Goal: Information Seeking & Learning: Get advice/opinions

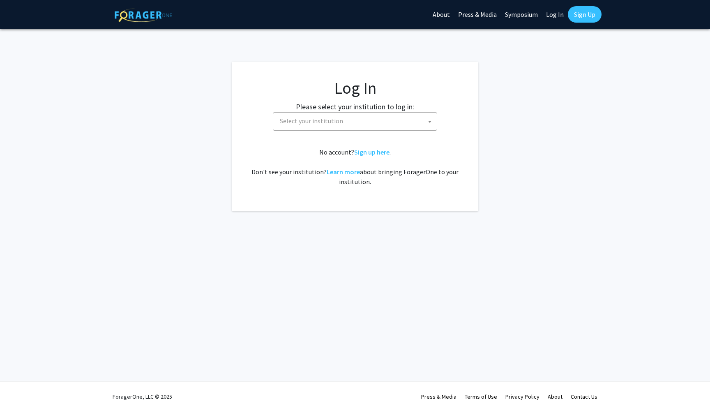
select select
click at [349, 127] on span "Select your institution" at bounding box center [356, 121] width 160 height 17
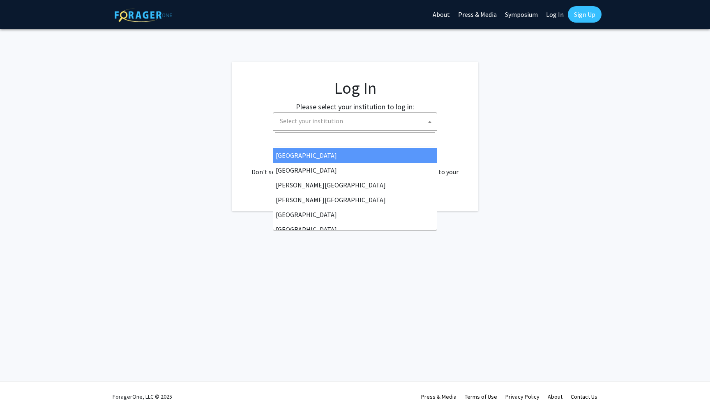
type input "8"
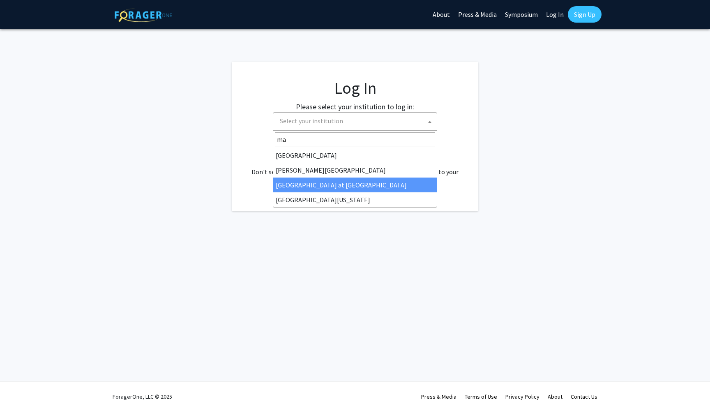
type input "ma"
select select "18"
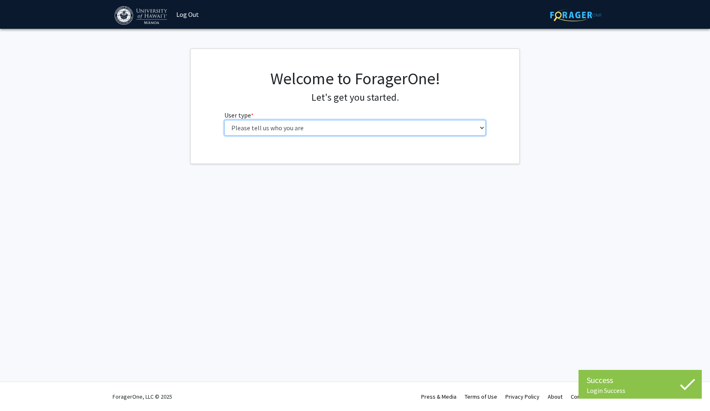
select select "1: undergrad"
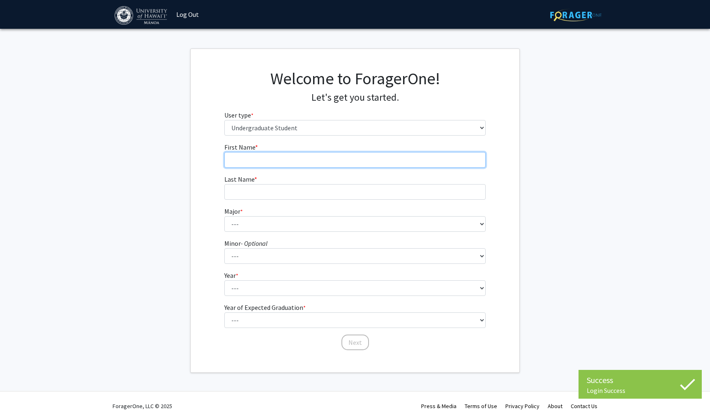
click at [304, 166] on input "First Name * required" at bounding box center [355, 160] width 262 height 16
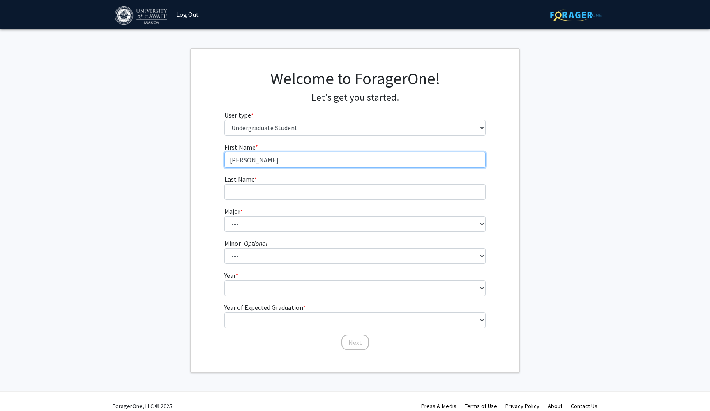
type input "[PERSON_NAME]"
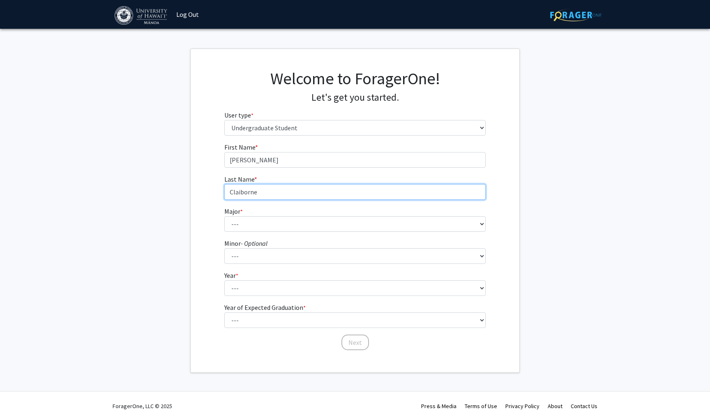
type input "Claiborne"
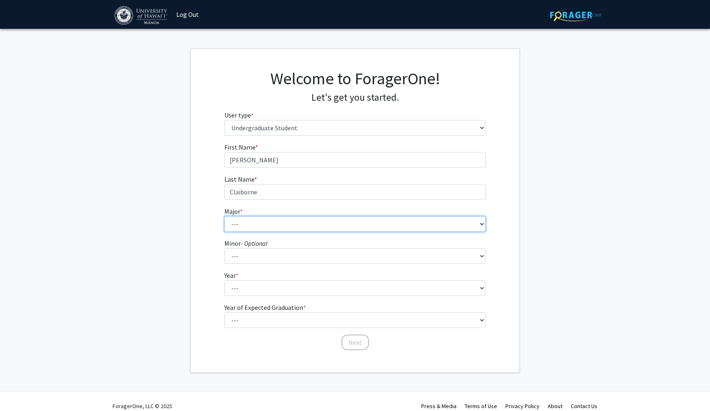
select select "10: 1392"
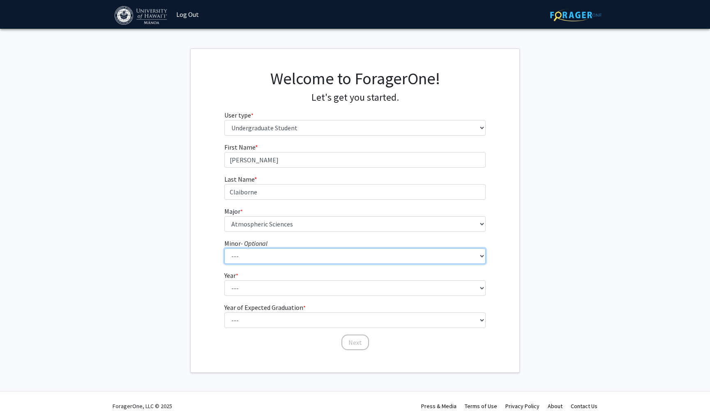
select select "39: 1061"
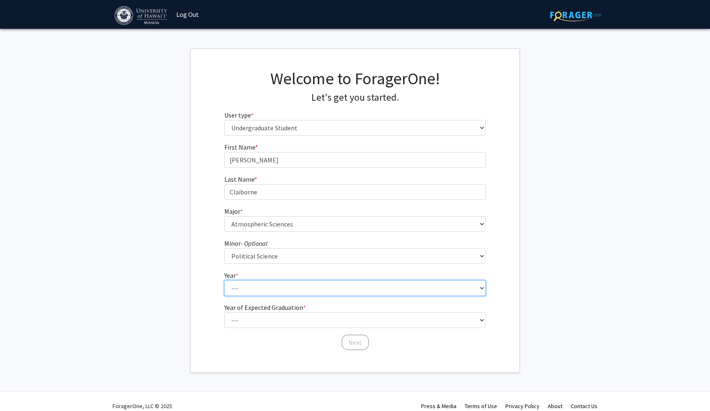
select select "2: sophomore"
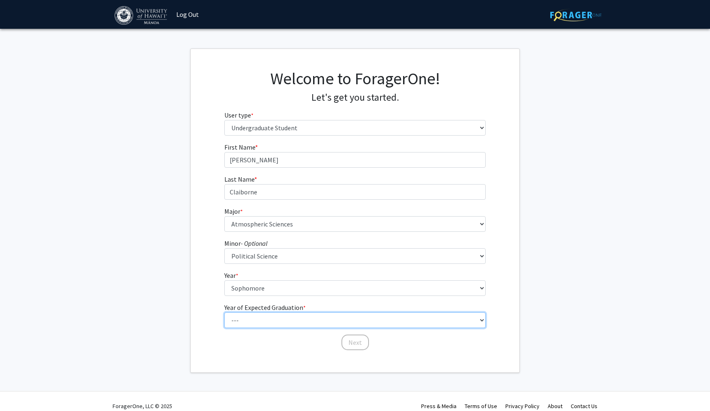
select select "4: 2028"
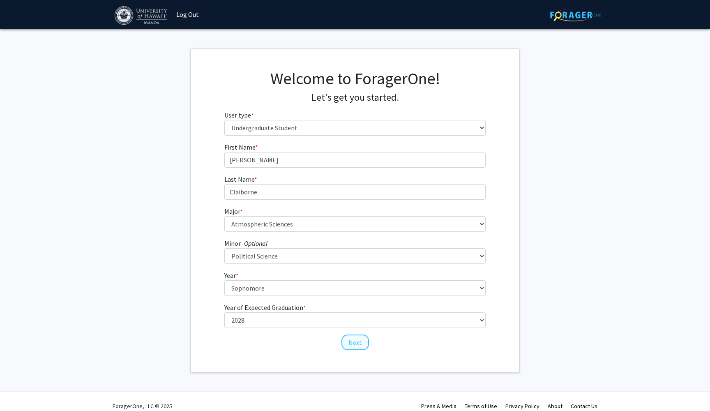
click at [356, 338] on button "Next" at bounding box center [355, 342] width 28 height 16
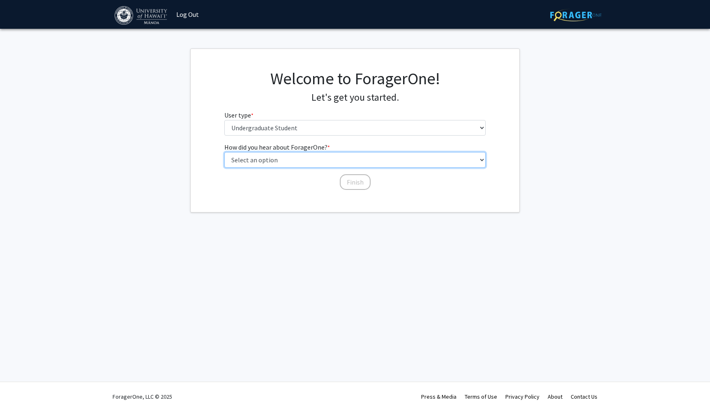
select select "2: faculty_recommendation"
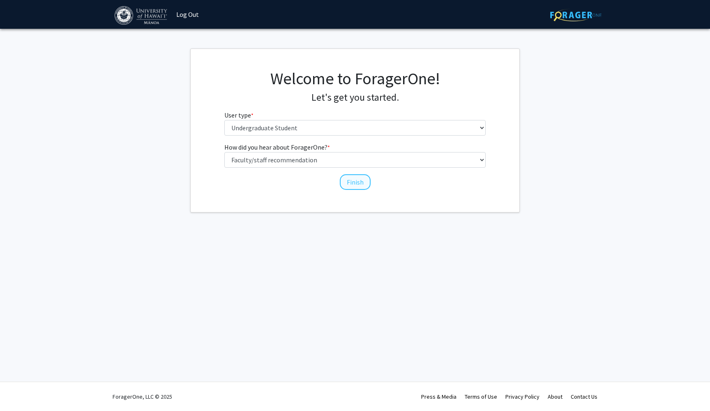
click at [356, 184] on button "Finish" at bounding box center [355, 182] width 31 height 16
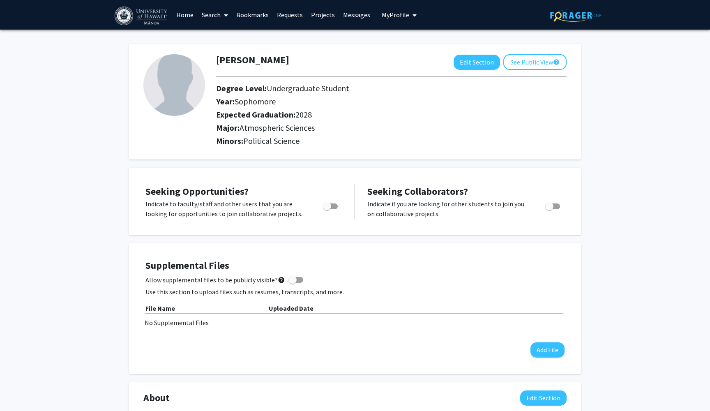
click at [211, 14] on link "Search" at bounding box center [215, 14] width 34 height 29
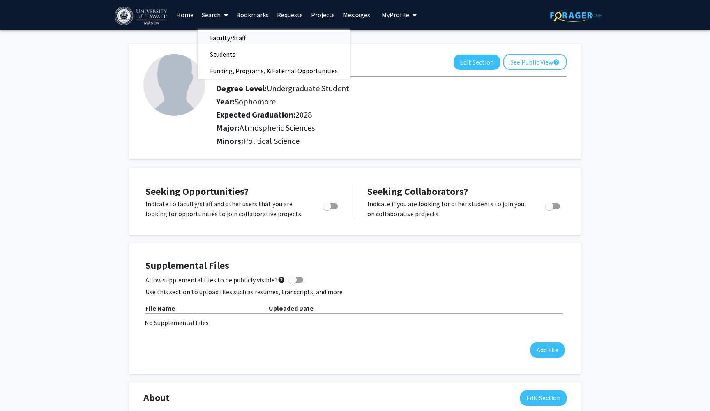
click at [238, 33] on span "Faculty/Staff" at bounding box center [228, 38] width 60 height 16
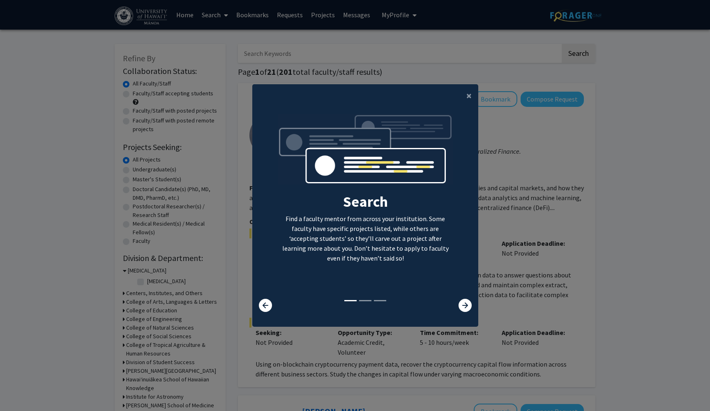
click at [515, 247] on modal-container "× Search Find a faculty mentor from across your institution. Some faculty have …" at bounding box center [355, 205] width 710 height 411
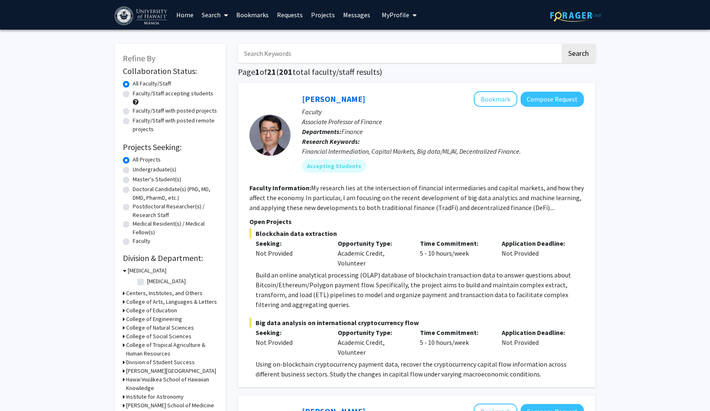
click at [138, 169] on label "Undergraduate(s)" at bounding box center [155, 169] width 44 height 9
click at [138, 169] on input "Undergraduate(s)" at bounding box center [135, 167] width 5 height 5
radio input "true"
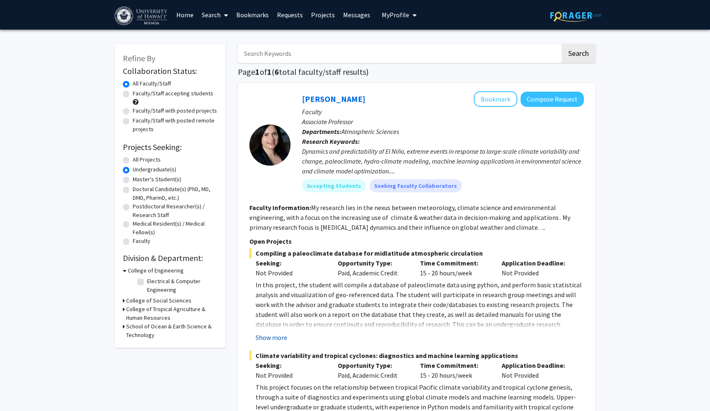
click at [275, 340] on button "Show more" at bounding box center [271, 337] width 32 height 10
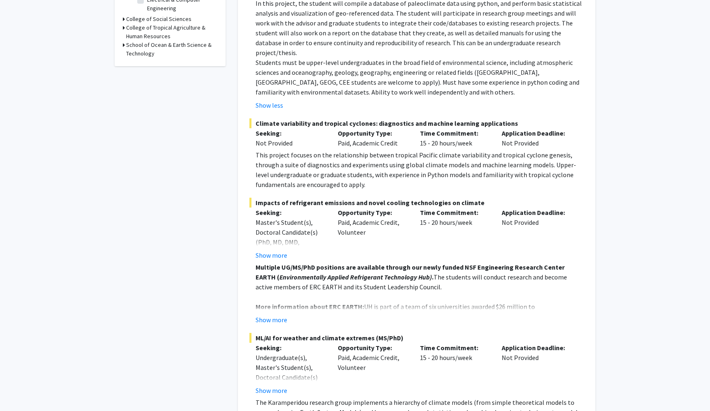
scroll to position [301, 0]
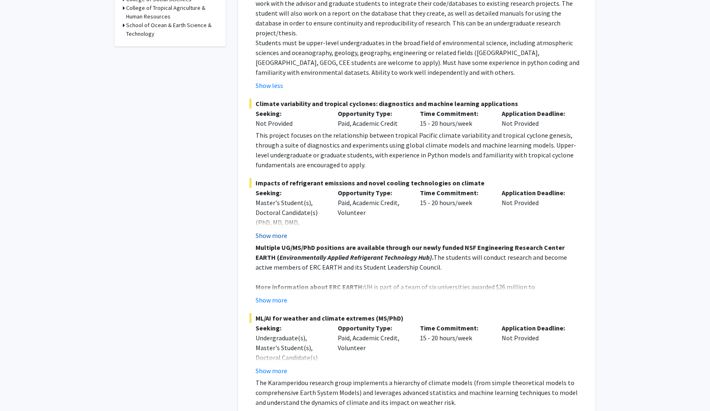
click at [265, 230] on button "Show more" at bounding box center [271, 235] width 32 height 10
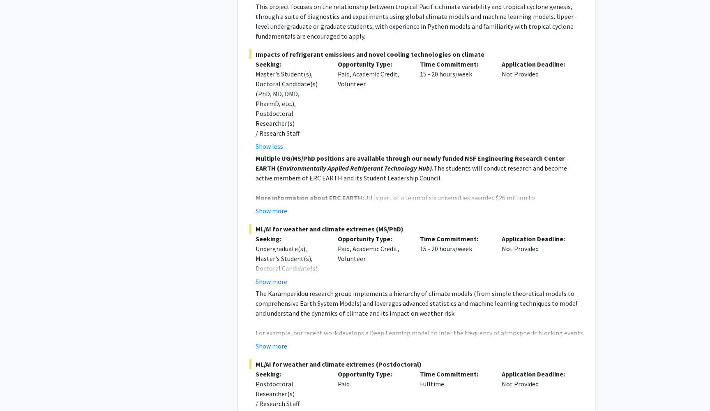
scroll to position [437, 0]
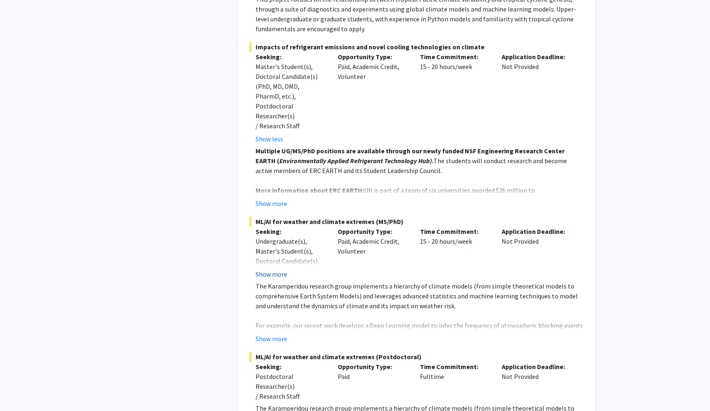
click at [274, 269] on button "Show more" at bounding box center [271, 274] width 32 height 10
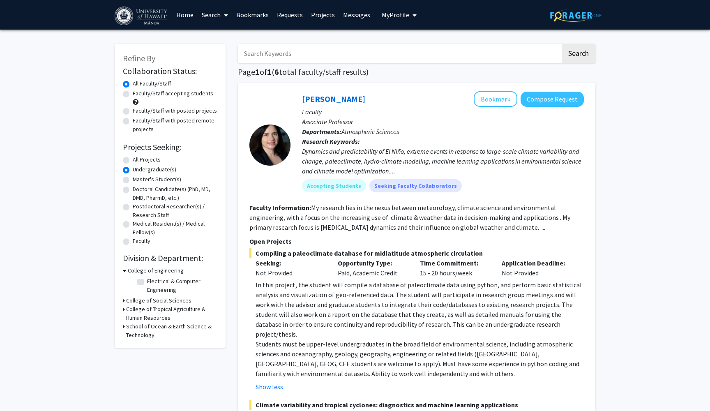
scroll to position [0, 0]
click at [149, 300] on h3 "College of Social Sciences" at bounding box center [158, 300] width 65 height 9
click at [149, 300] on h3 "College of Social Sciences" at bounding box center [160, 300] width 65 height 9
click at [142, 327] on h3 "School of Ocean & Earth Science & Technology" at bounding box center [171, 330] width 91 height 17
click at [147, 358] on label "Atmospheric Sciences" at bounding box center [174, 355] width 55 height 9
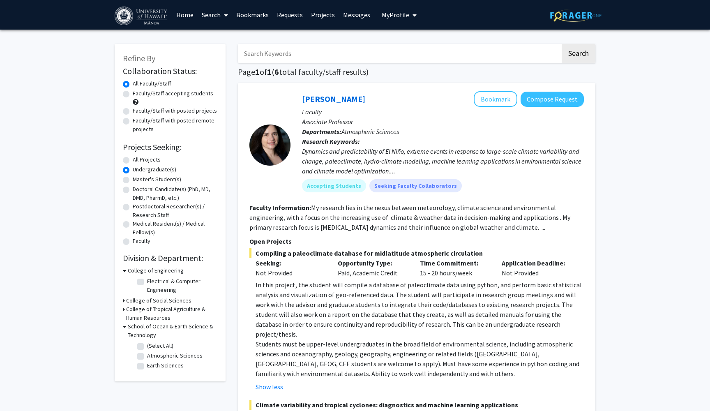
click at [147, 356] on input "Atmospheric Sciences" at bounding box center [149, 353] width 5 height 5
checkbox input "true"
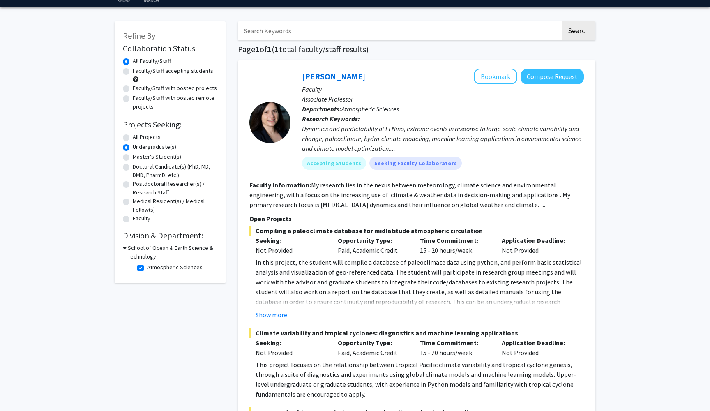
scroll to position [32, 0]
